Goal: Task Accomplishment & Management: Complete application form

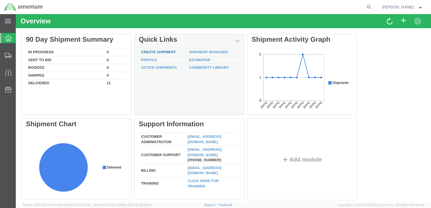
click at [169, 53] on link "Create Shipment" at bounding box center [158, 52] width 35 height 4
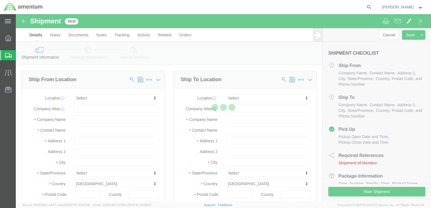
select select
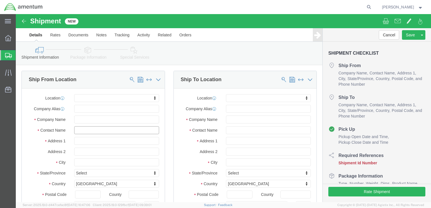
click input "text"
type input "[PERSON_NAME]"
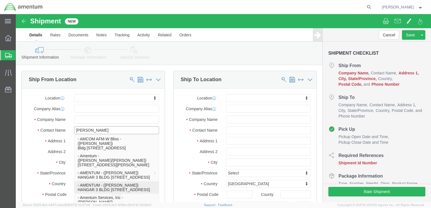
click p "- AMENTUM - ([PERSON_NAME]) HANGAR 3 BLDG 9500 MCAS MIRAMAR, [GEOGRAPHIC_DATA],…"
select select
type input "AMENTUM"
type input "[PERSON_NAME]"
type input "HANGAR 3 BLDG 9500 MCAS MIRAMAR"
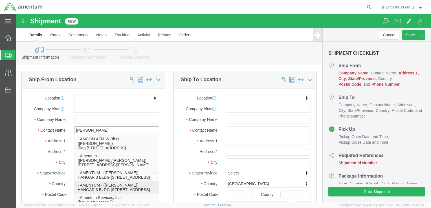
type input "[GEOGRAPHIC_DATA]"
type input "92145"
type input "[GEOGRAPHIC_DATA]"
type input "8583074239"
type input "[EMAIL_ADDRESS][DOMAIN_NAME]"
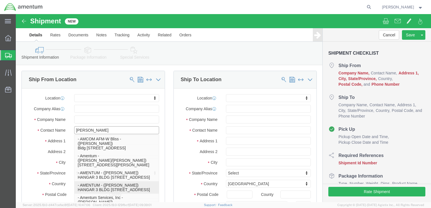
checkbox input "true"
select select "CA"
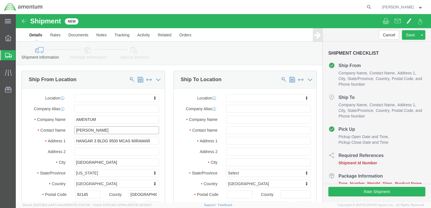
type input "[PERSON_NAME]"
click input "text"
type input "[PERSON_NAME]"
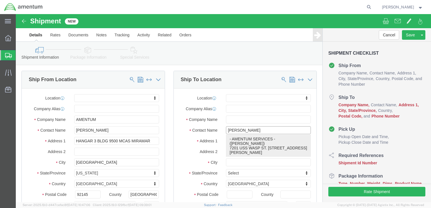
click p "- AMENTUM SERVICES - ([PERSON_NAME]) 7201 USS WASP ST. [STREET_ADDRESS][PERSON_…"
select select
type input "AMENTUM SERVICES"
type input "[PERSON_NAME]"
type input "7201 USS WASP ST. BLDG 2992"
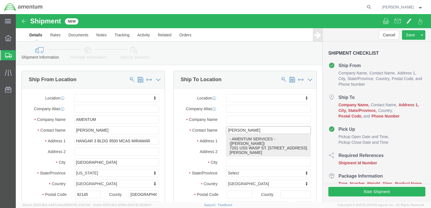
type input "NAS [PERSON_NAME] FIELD"
type input "[PERSON_NAME]"
type input "32570"
type input "8504846263"
type input "[PERSON_NAME][EMAIL_ADDRESS][PERSON_NAME][DOMAIN_NAME]"
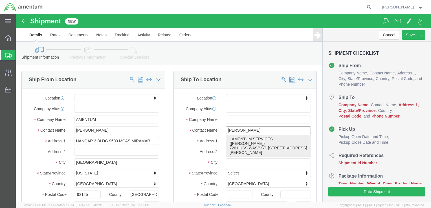
checkbox input "true"
select select "FL"
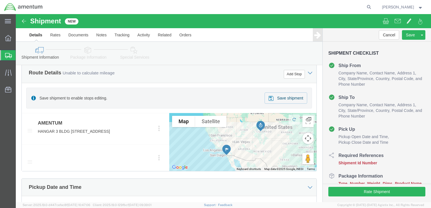
scroll to position [282, 0]
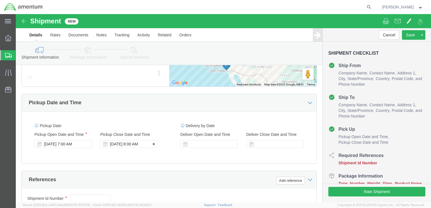
type input "[PERSON_NAME]"
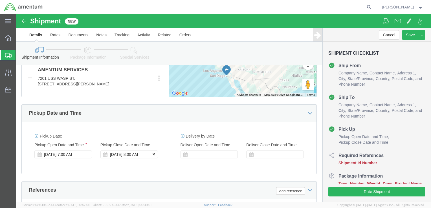
click div "Pickup Date: Pickup Start Date Pickup Start Time Pickup Open Date and Time [DAT…"
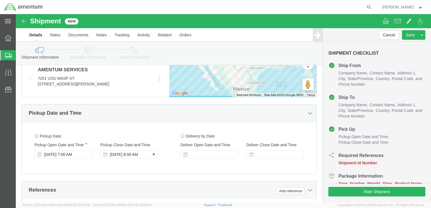
click div "[DATE] 8:00 AM"
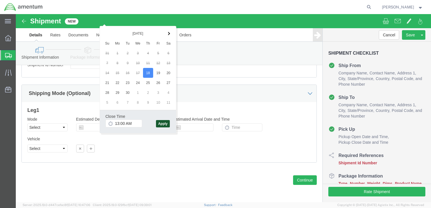
type input "1:00 PM"
click button "Apply"
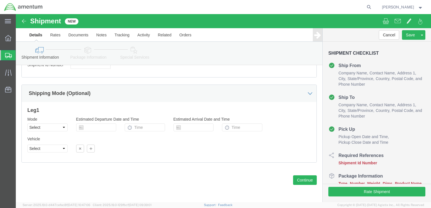
scroll to position [380, 0]
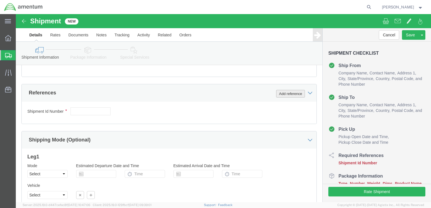
click button "Add reference"
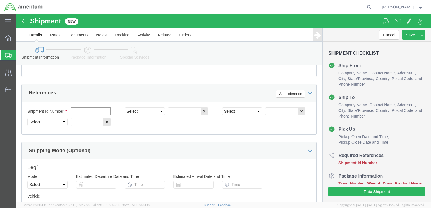
click input "text"
type input "6800"
click select "Select Account Type Activity ID Airline Appointment Number ASN Batch Request # …"
select select "DEPT"
click select "Select Account Type Activity ID Airline Appointment Number ASN Batch Request # …"
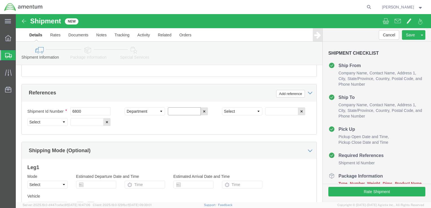
click input "text"
type input "T44"
click select "Select Account Type Activity ID Airline Appointment Number ASN Batch Request # …"
select select "PROJNUM"
click select "Select Account Type Activity ID Airline Appointment Number ASN Batch Request # …"
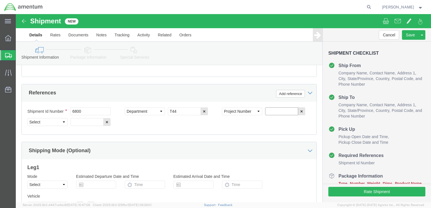
click input "text"
type input "6097.5.028.03.T.FT.0.09M.B00"
click select "Select Account Type Activity ID Airline Appointment Number ASN Batch Request # …"
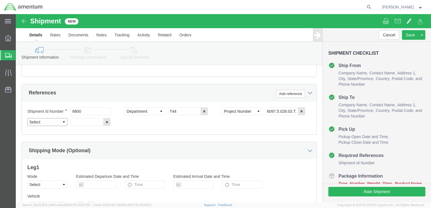
select select "PCKSLIP"
click select "Select Account Type Activity ID Airline Appointment Number ASN Batch Request # …"
click input "text"
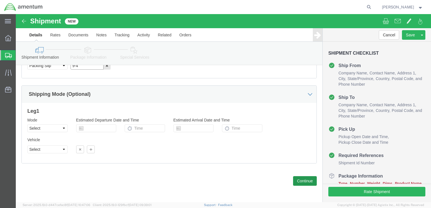
type input "9-4"
click button "Continue"
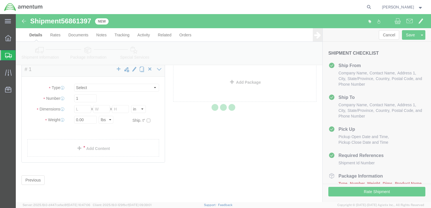
scroll to position [2, 0]
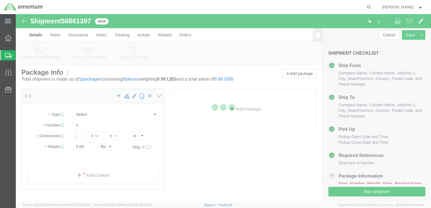
select select "CBOX"
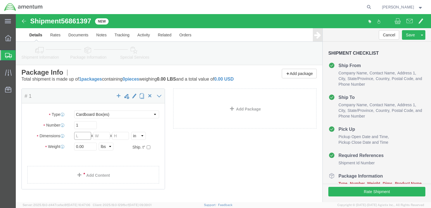
click input "text"
type input "20"
type input "11"
type input "17"
click input "0.00"
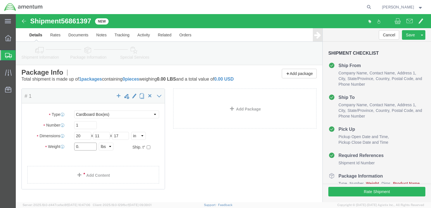
type input "0"
type input "10.00"
click link "Add Content"
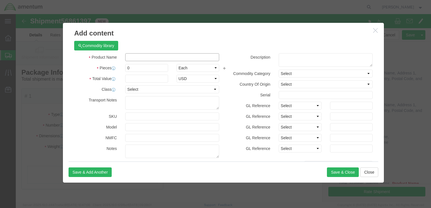
click input "text"
type input "AIRCRAFT PARTS"
type input "1,000"
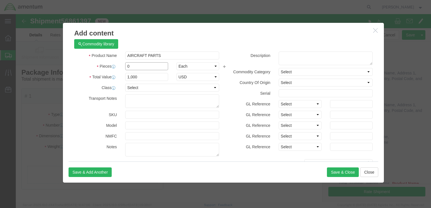
click input "0"
type input "2"
click button "Save & Close"
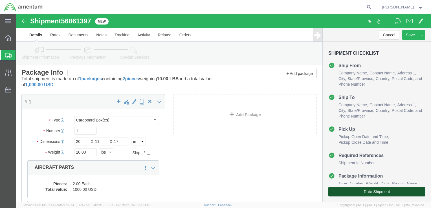
click button "Rate Shipment"
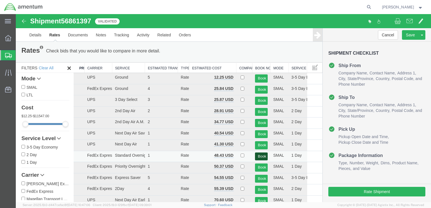
click at [257, 155] on button "Book" at bounding box center [261, 157] width 12 height 8
